Goal: Task Accomplishment & Management: Manage account settings

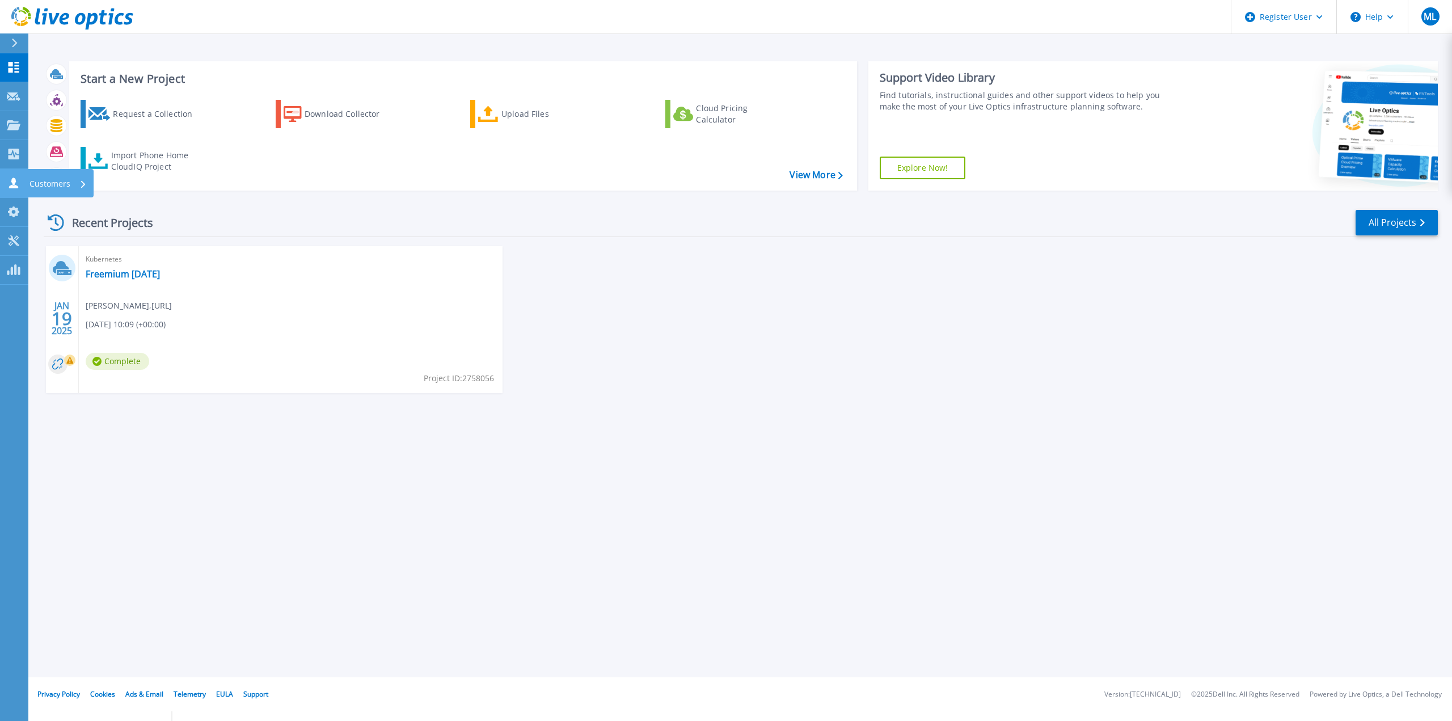
click at [27, 189] on link "Customers Customers" at bounding box center [14, 183] width 28 height 29
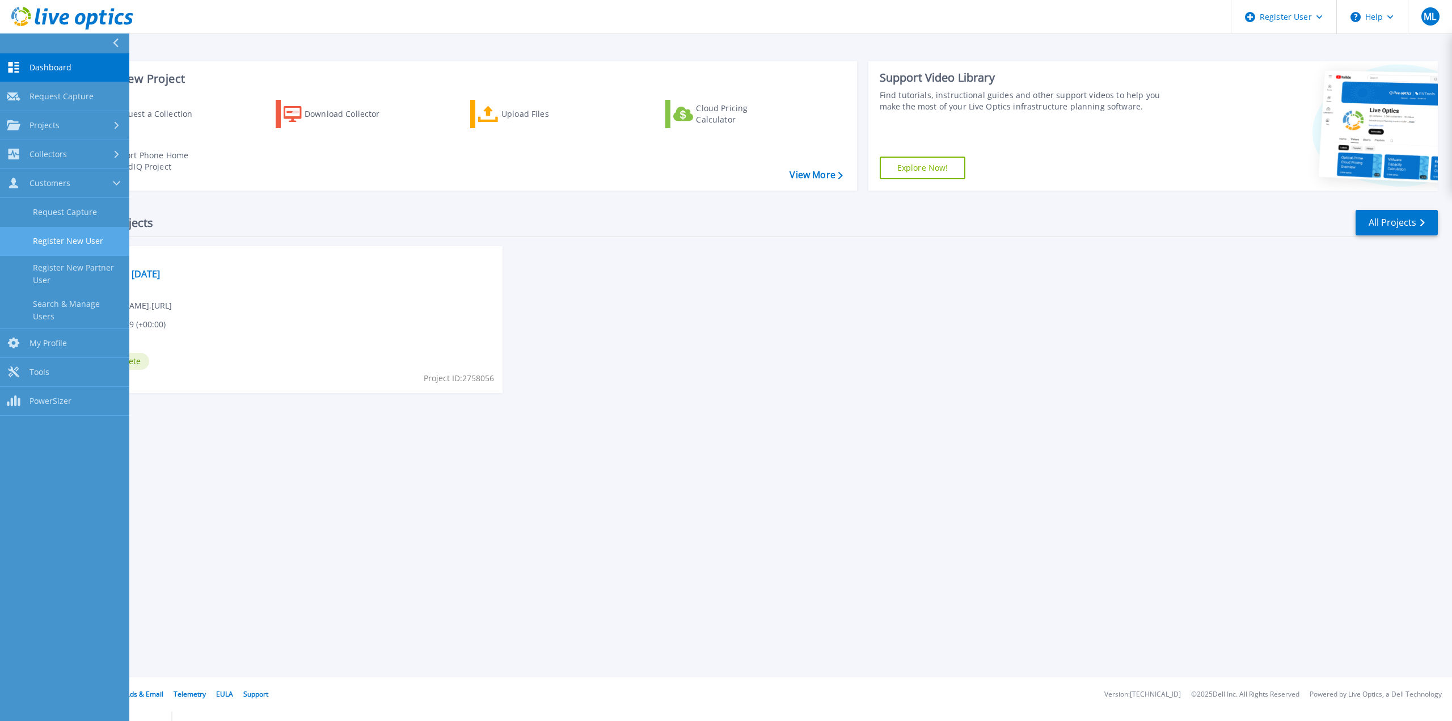
click at [36, 234] on link "Register New User" at bounding box center [64, 241] width 129 height 29
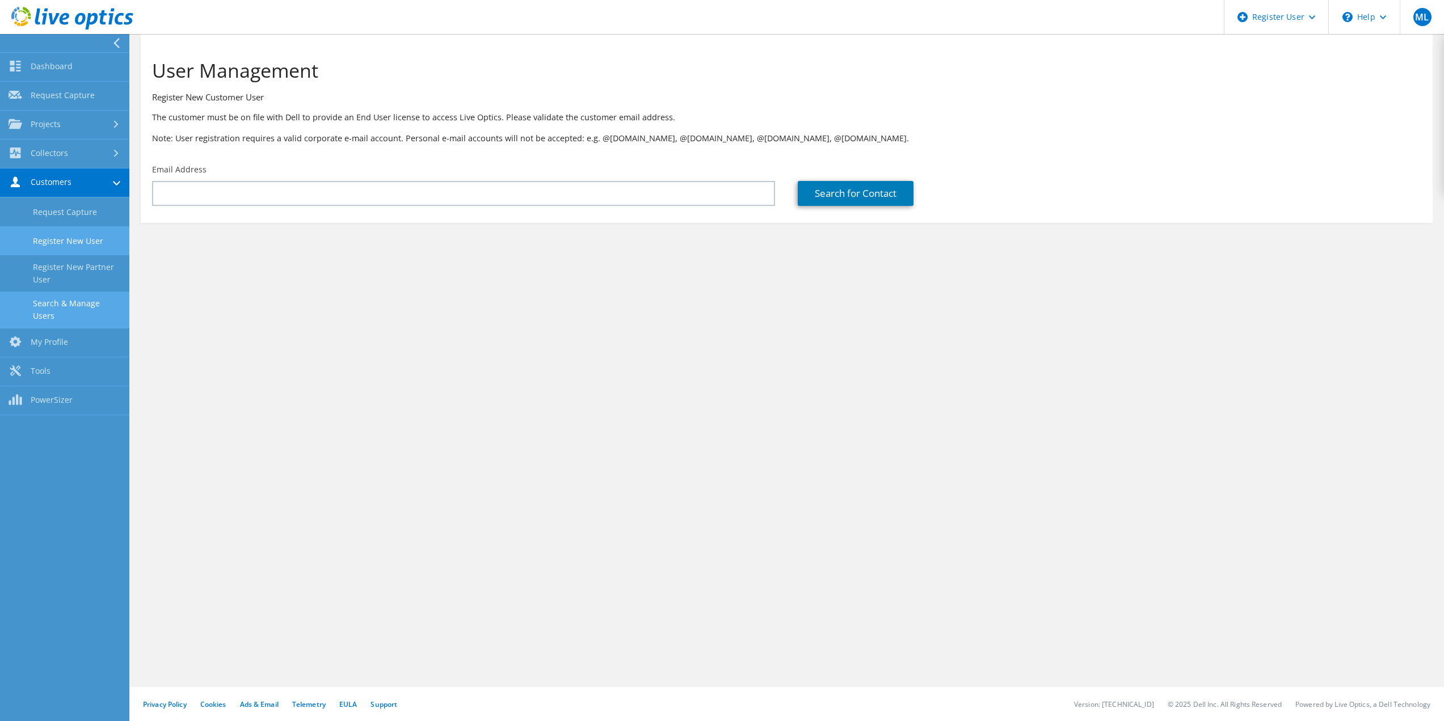
click at [74, 306] on link "Search & Manage Users" at bounding box center [64, 310] width 129 height 36
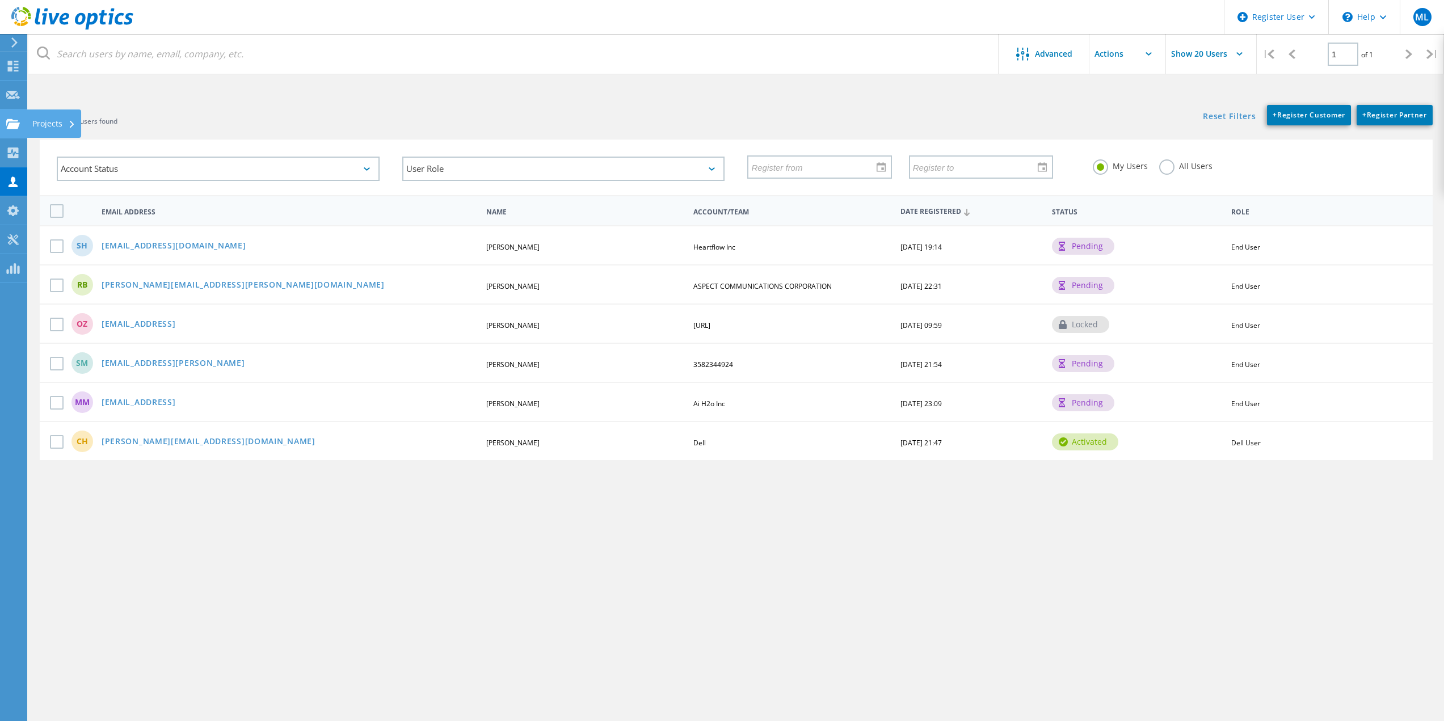
click at [27, 125] on div "Projects" at bounding box center [54, 123] width 54 height 28
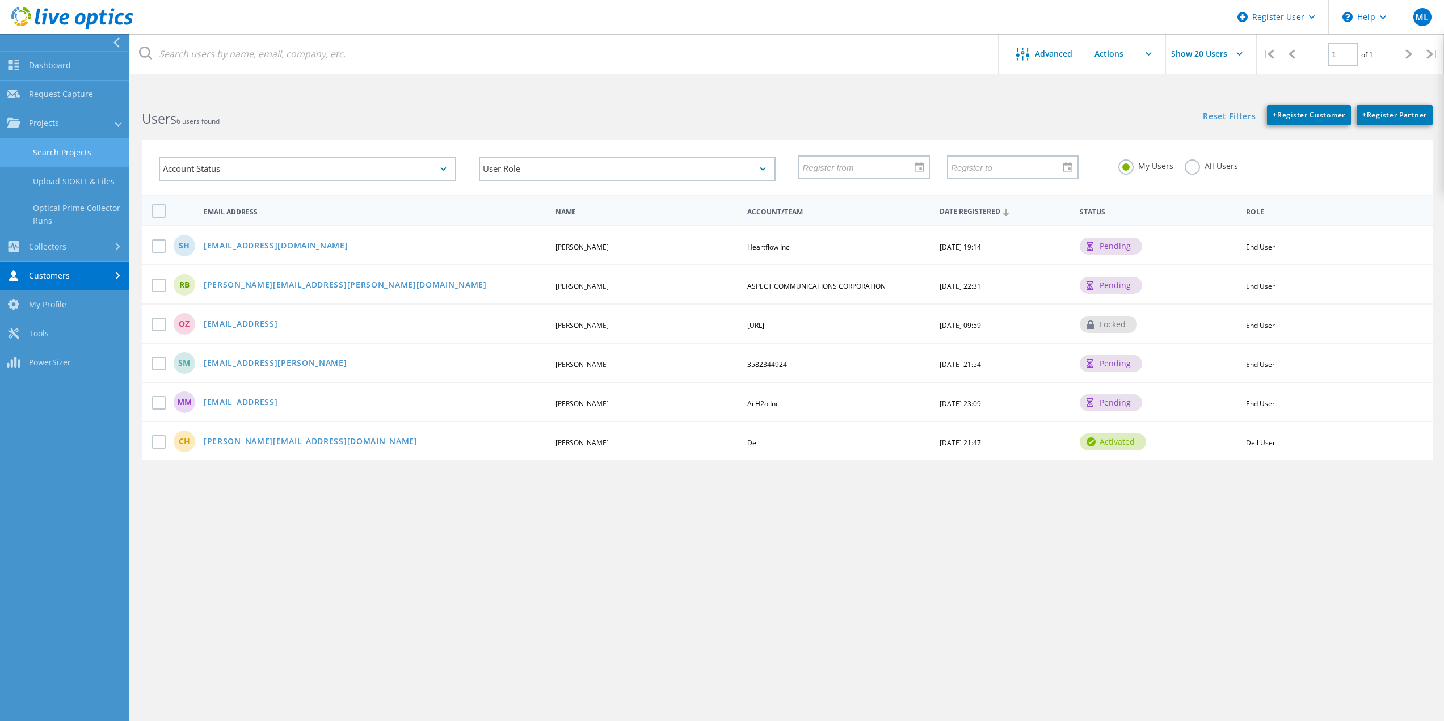
click at [95, 154] on link "Search Projects" at bounding box center [64, 152] width 129 height 29
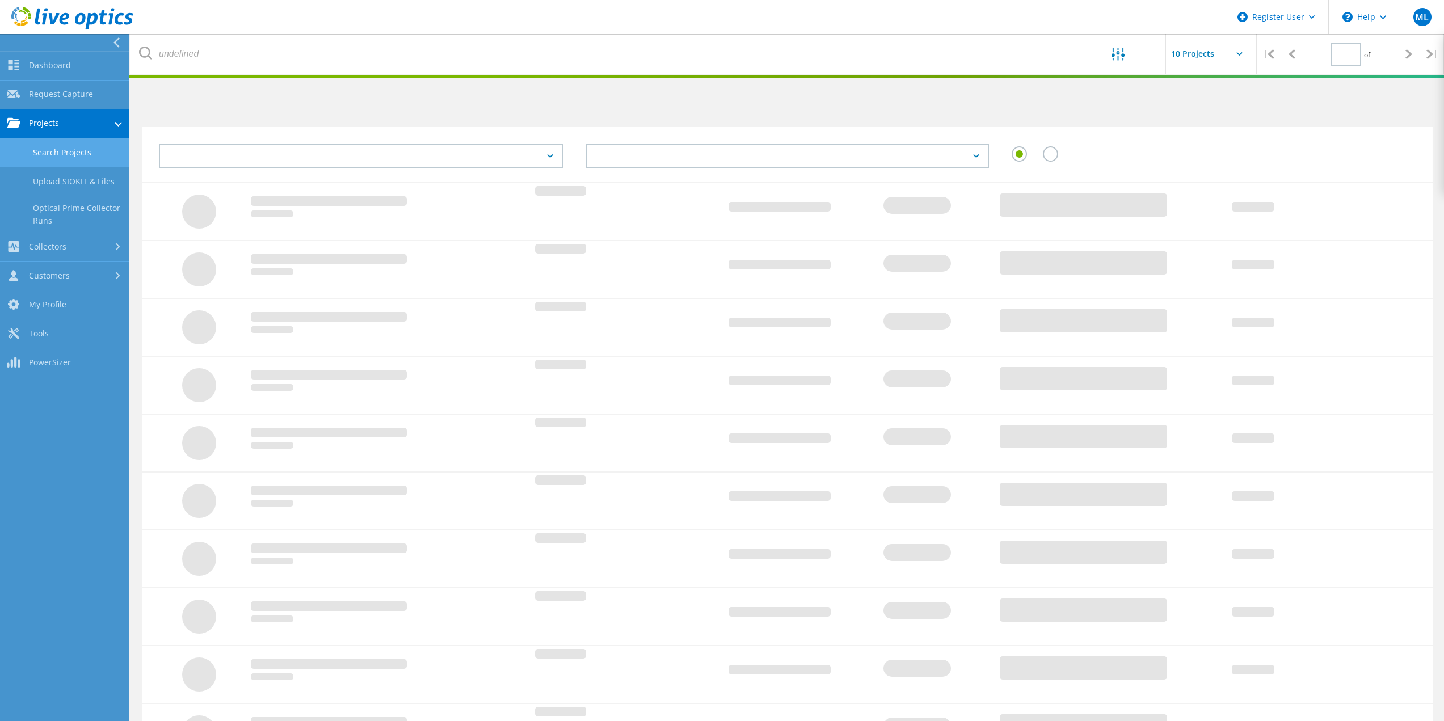
type input "1"
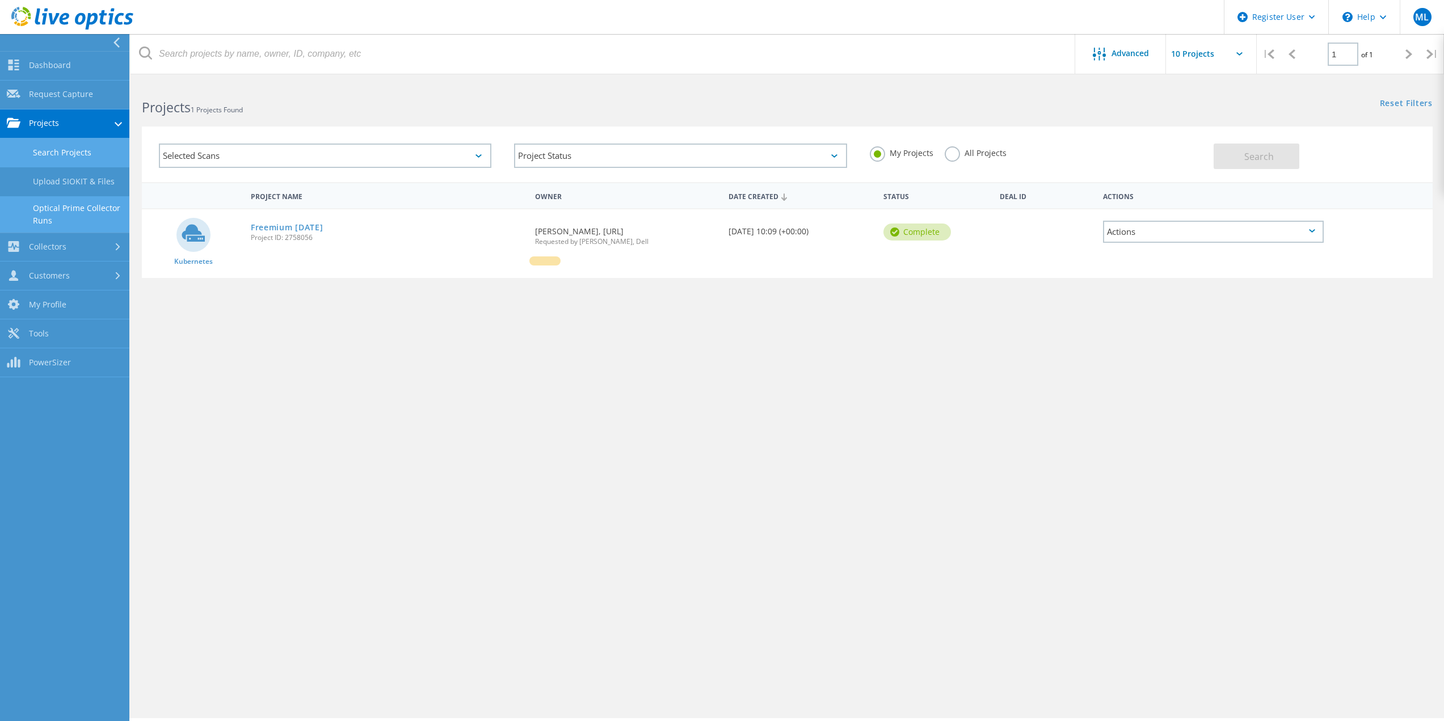
click at [95, 207] on link "Optical Prime Collector Runs" at bounding box center [64, 214] width 129 height 36
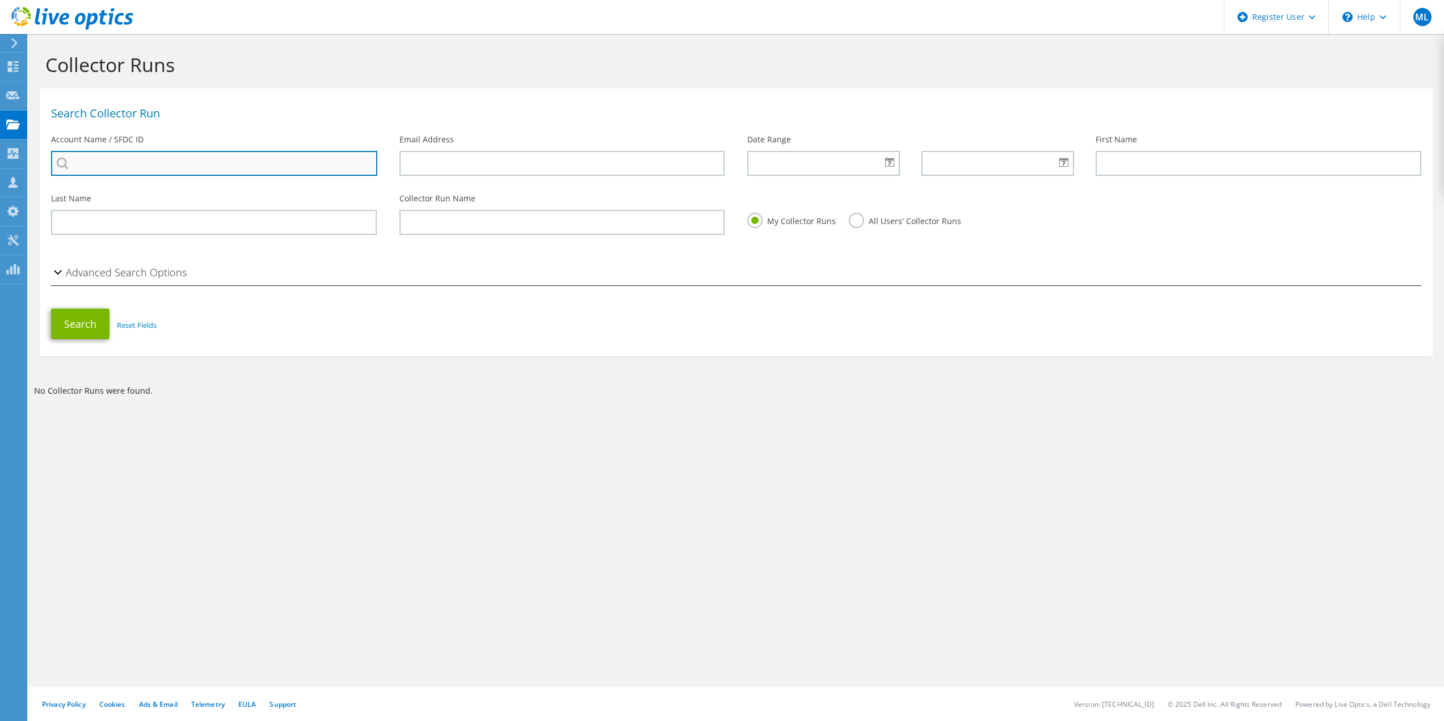
click at [188, 173] on input "search" at bounding box center [214, 163] width 326 height 25
type input "shane"
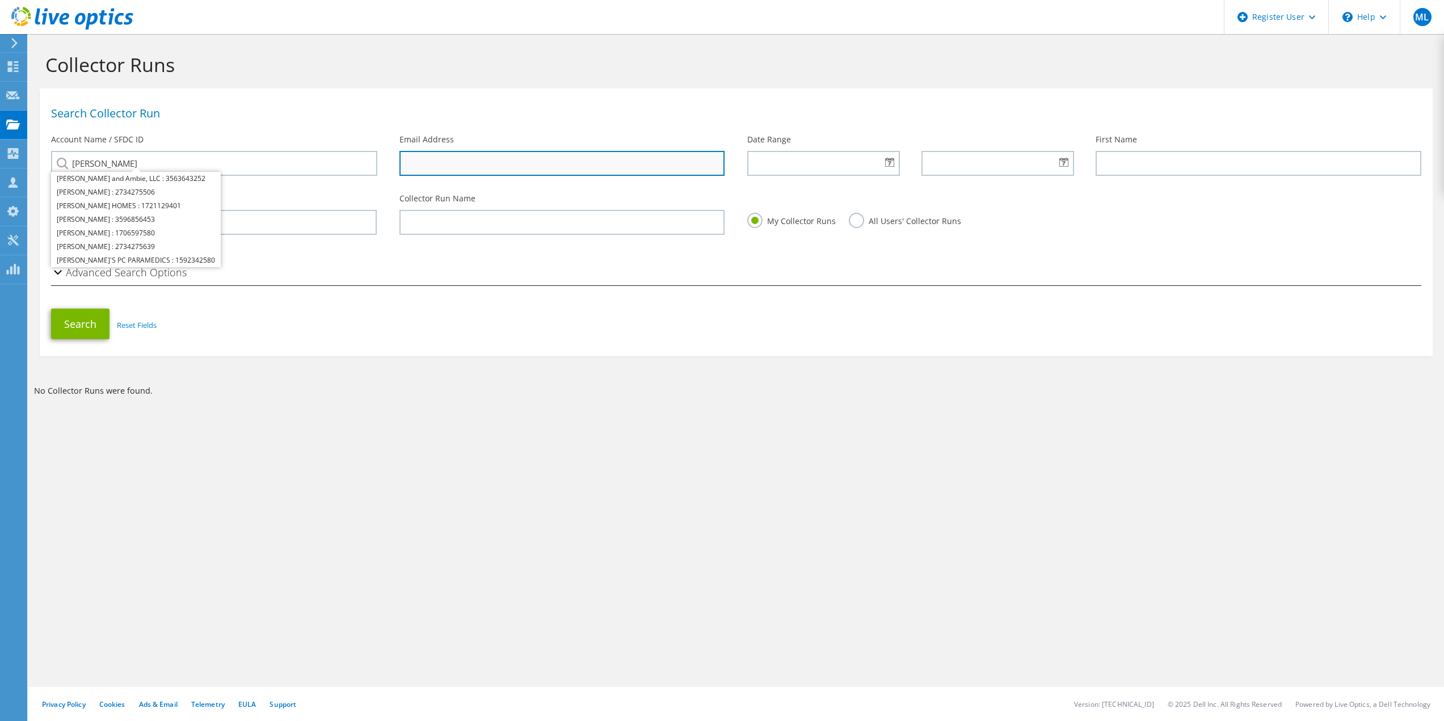
click at [482, 169] on input "text" at bounding box center [562, 163] width 326 height 25
type input "shane"
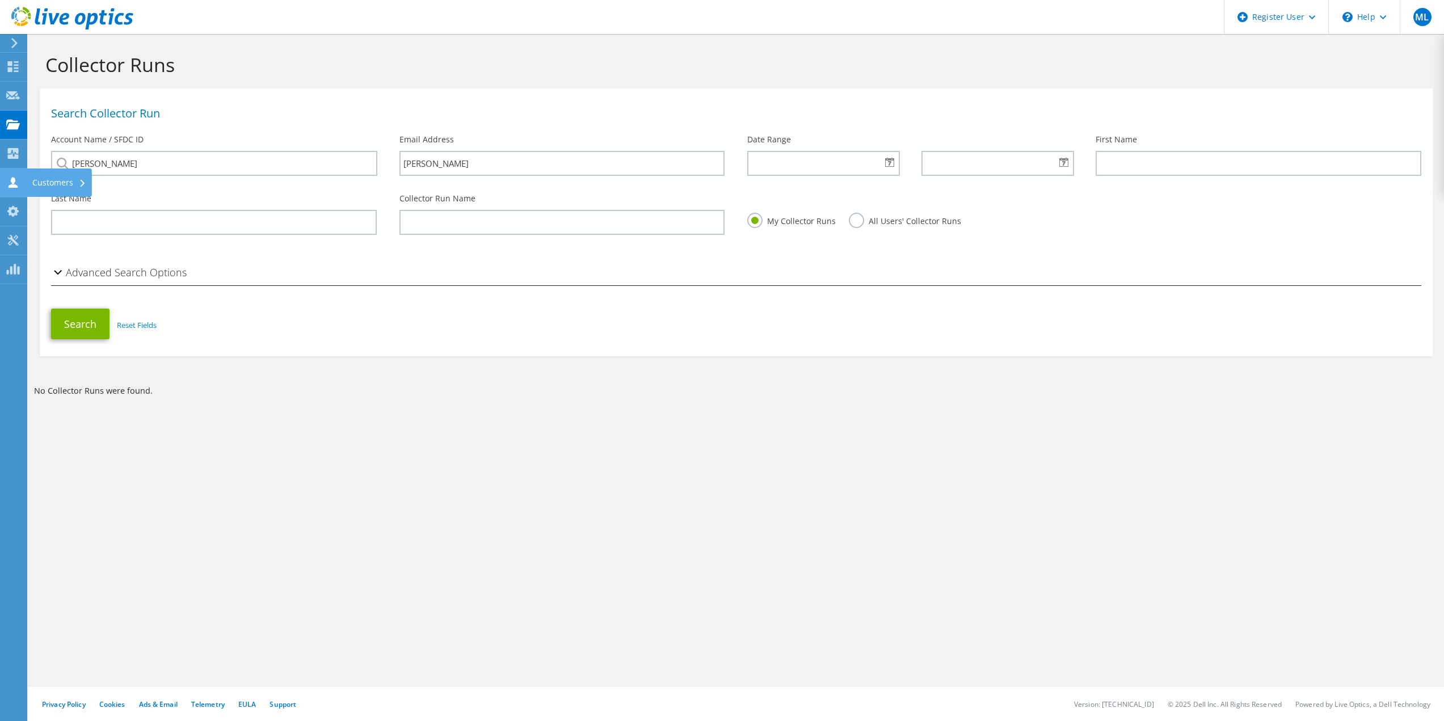
click at [10, 183] on icon at bounding box center [13, 182] width 14 height 11
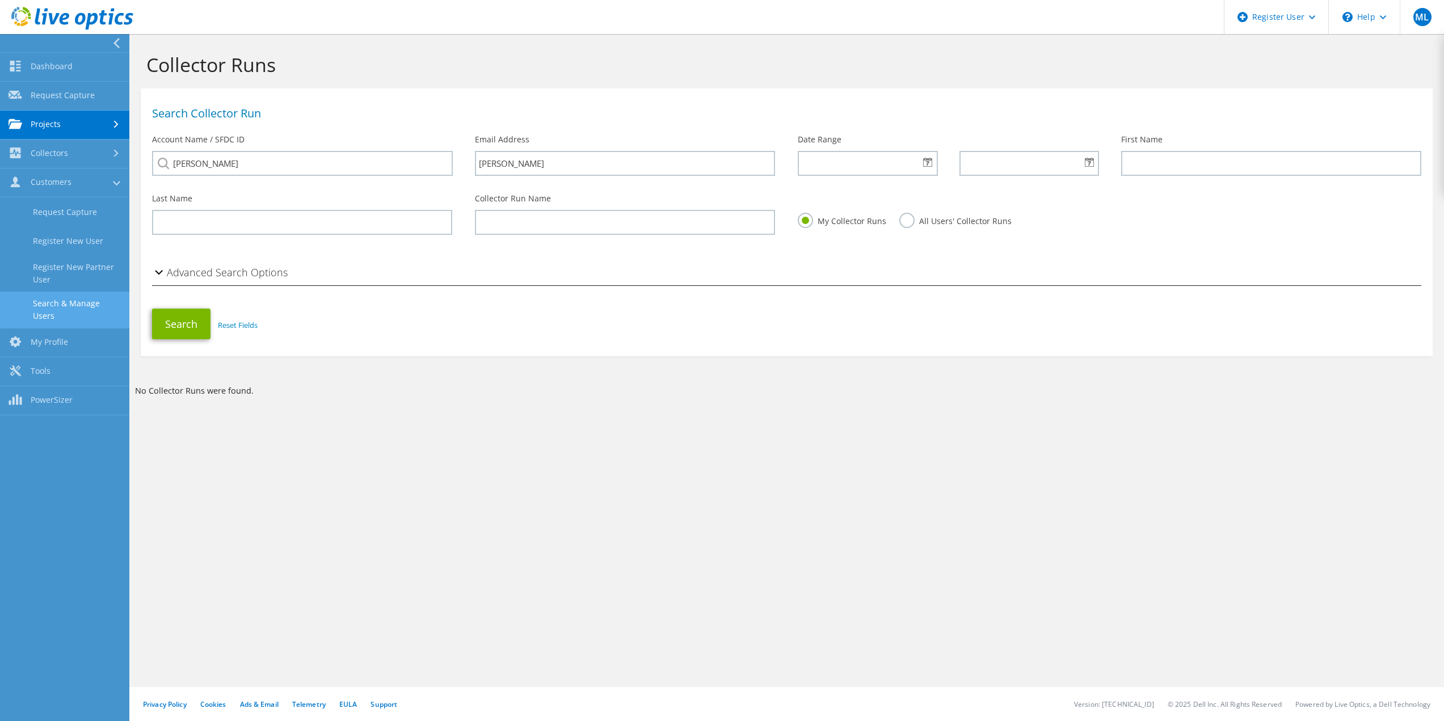
click at [75, 299] on link "Search & Manage Users" at bounding box center [64, 310] width 129 height 36
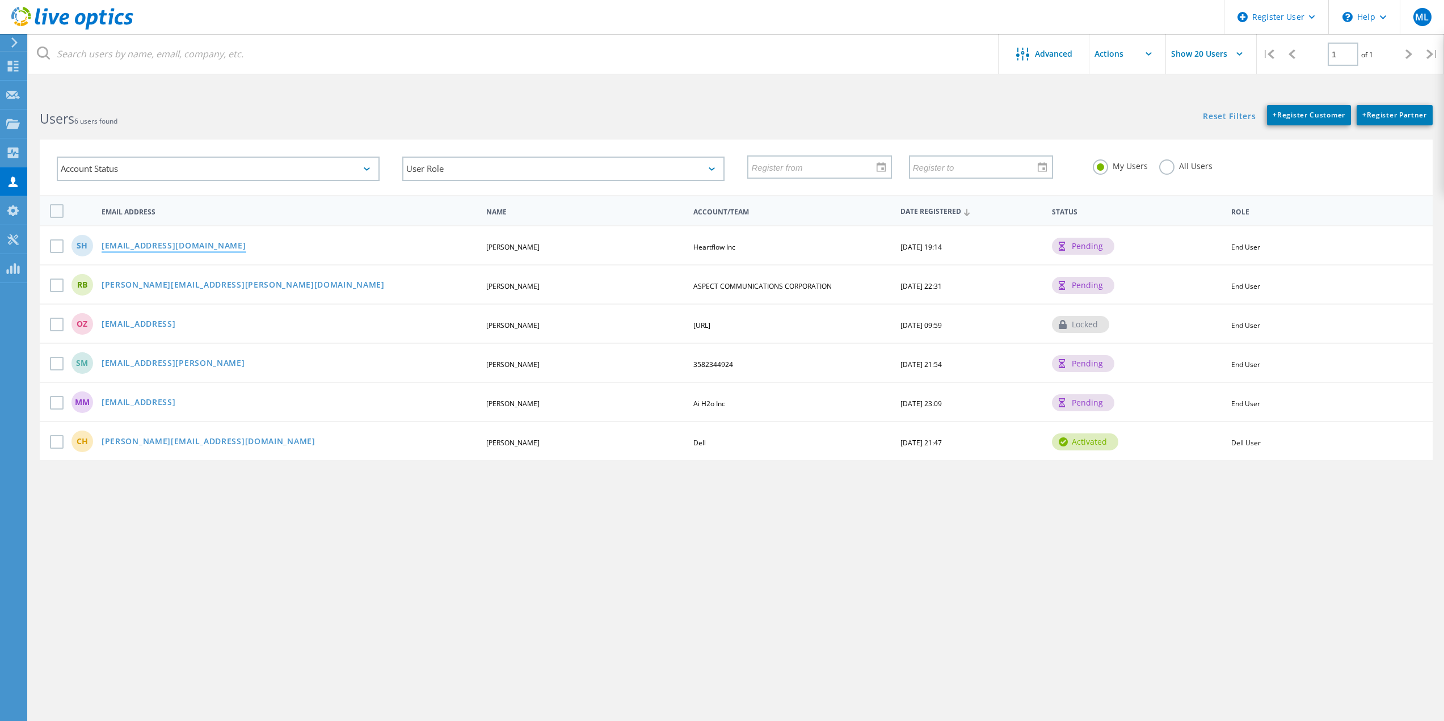
click at [183, 247] on link "[EMAIL_ADDRESS][DOMAIN_NAME]" at bounding box center [174, 247] width 145 height 10
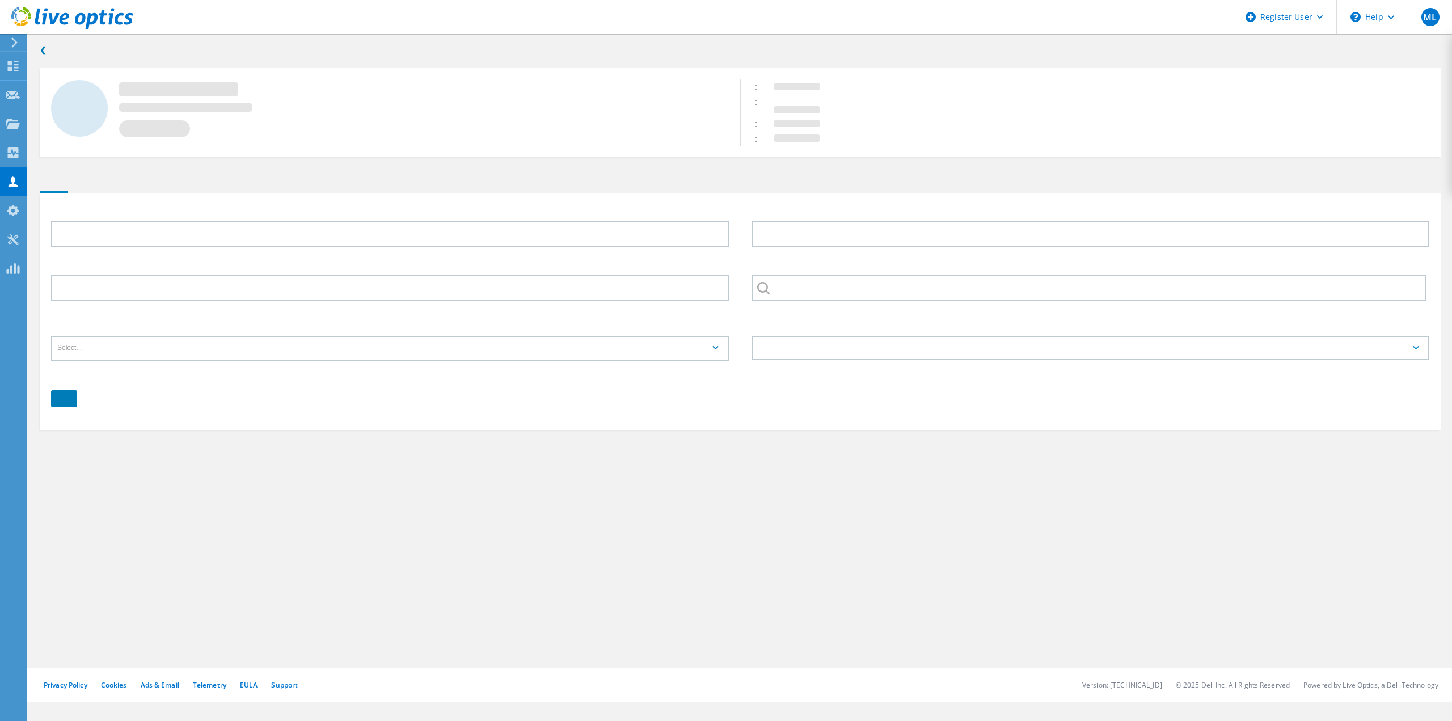
type input "[PERSON_NAME]"
type input "Heartflow Inc"
type input "English"
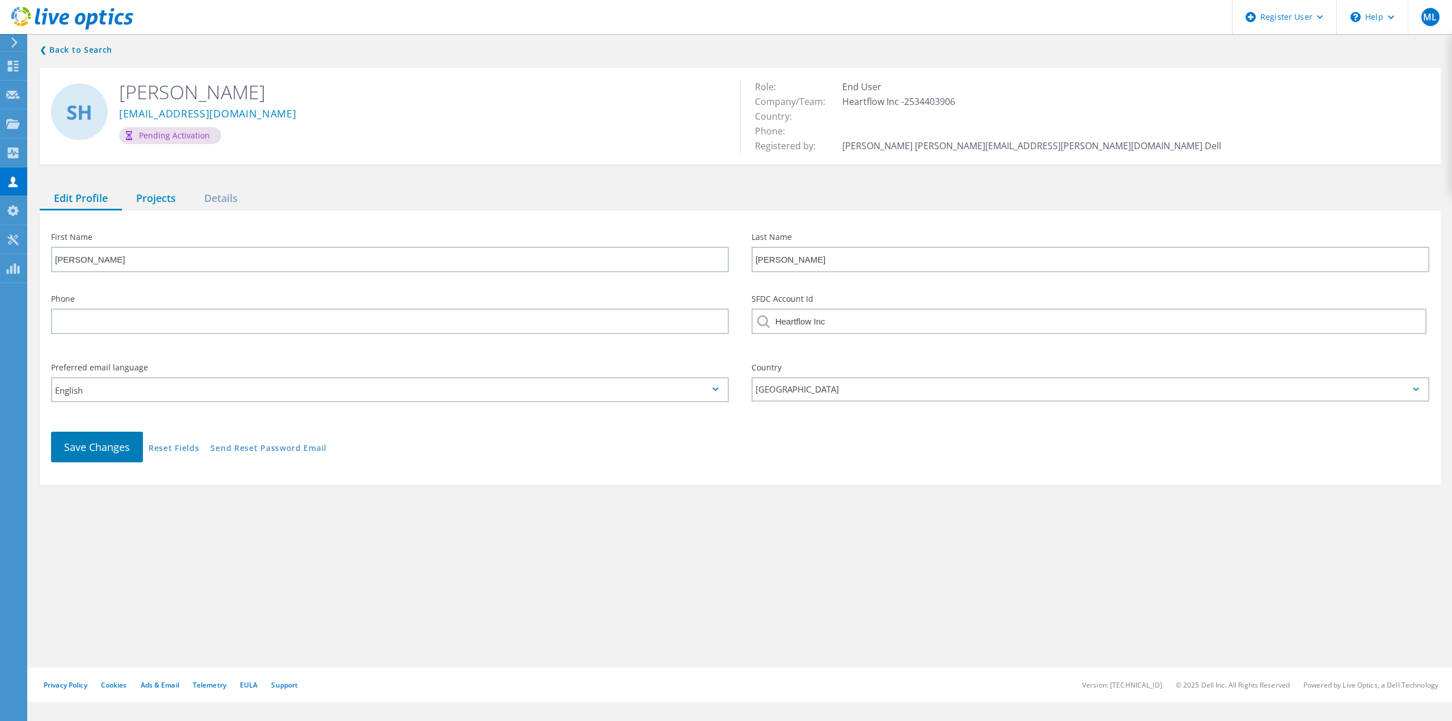
click at [141, 196] on div "Projects" at bounding box center [156, 198] width 68 height 23
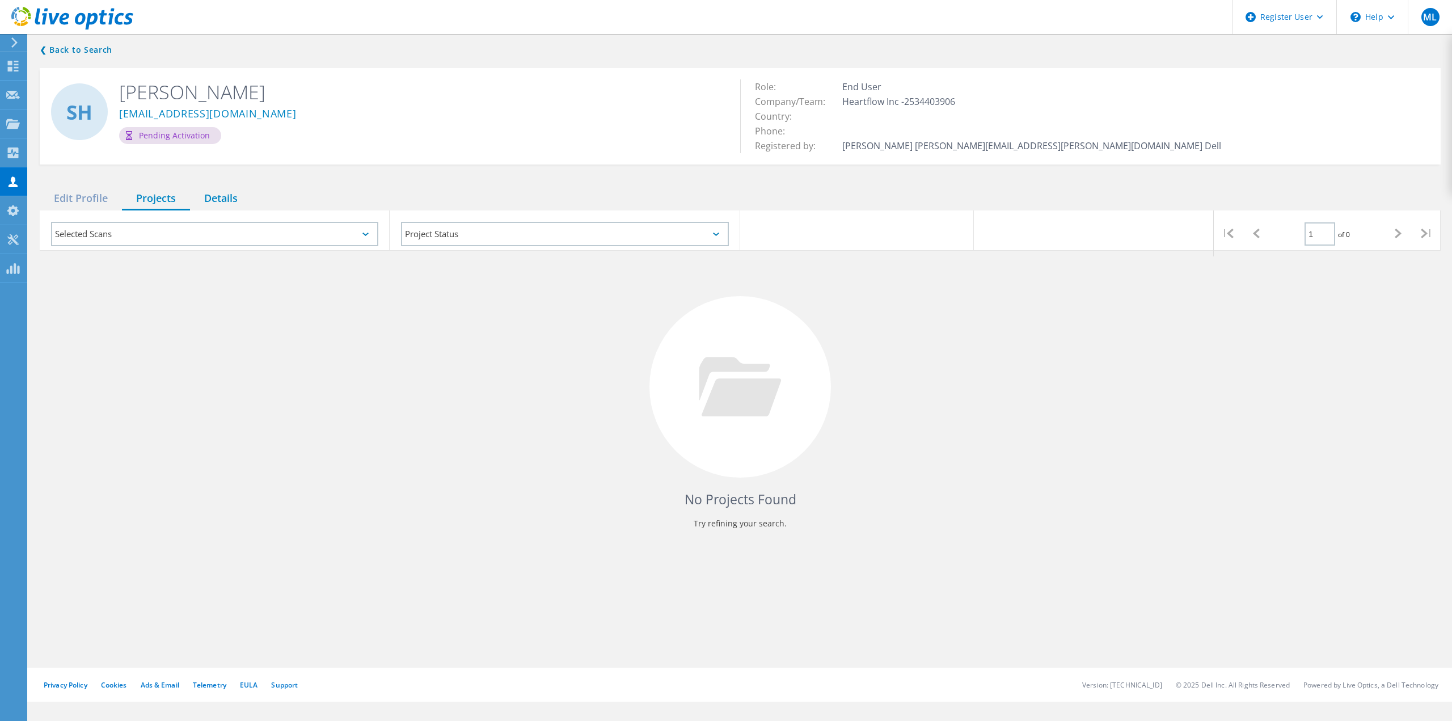
click at [231, 200] on div "Details" at bounding box center [221, 198] width 62 height 23
